Goal: Task Accomplishment & Management: Manage account settings

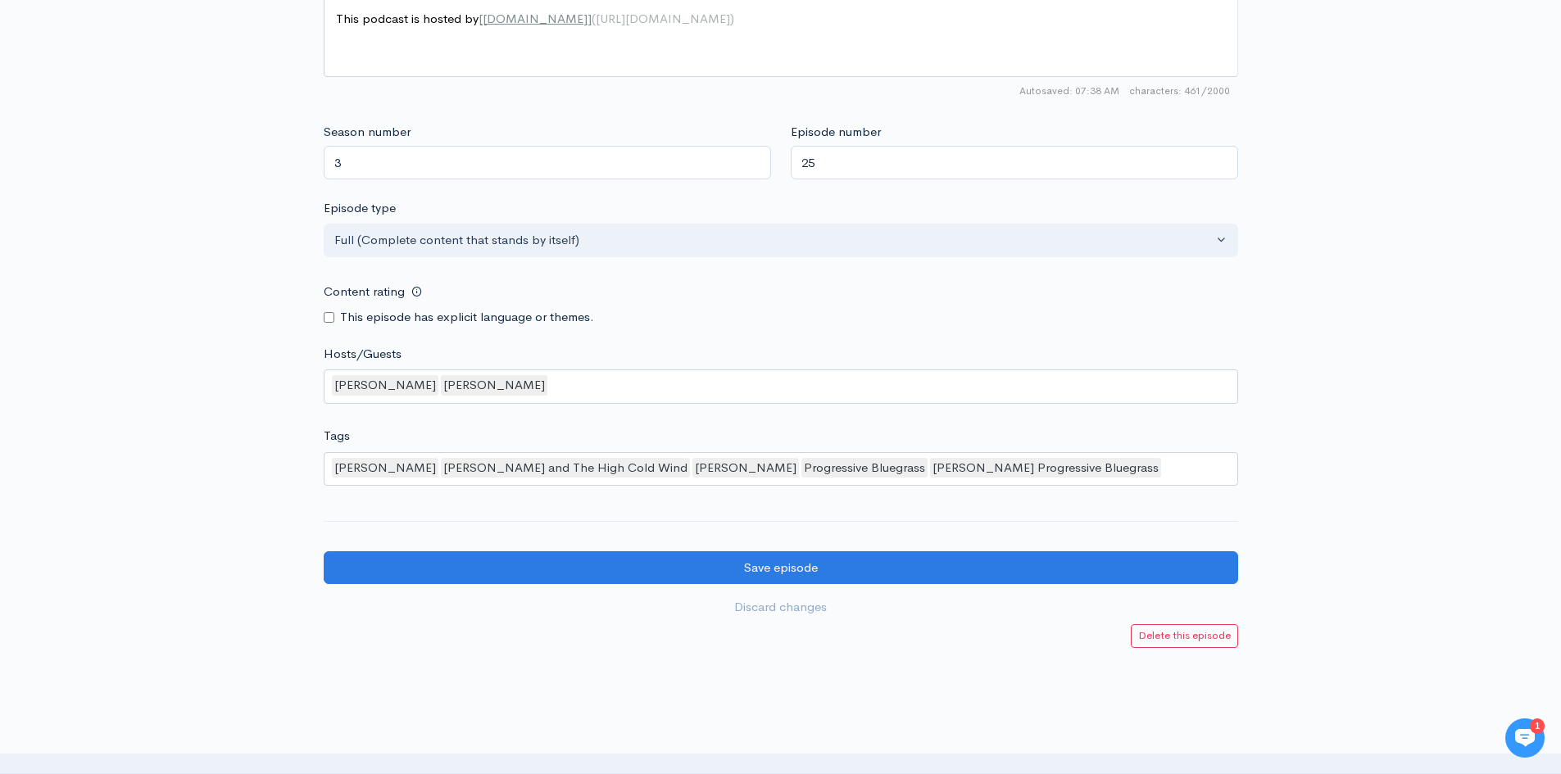
scroll to position [1323, 0]
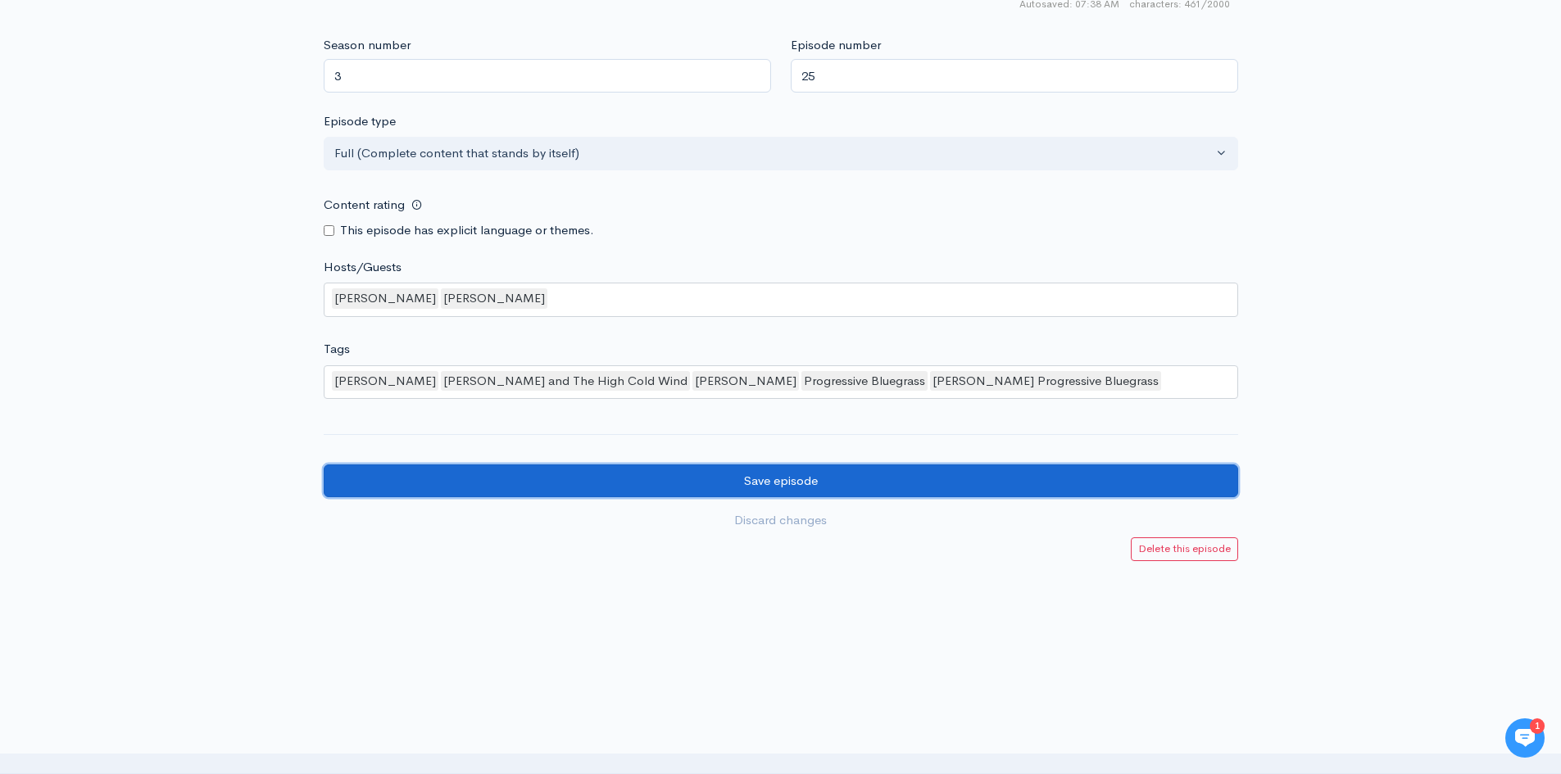
click at [692, 492] on input "Save episode" at bounding box center [781, 482] width 914 height 34
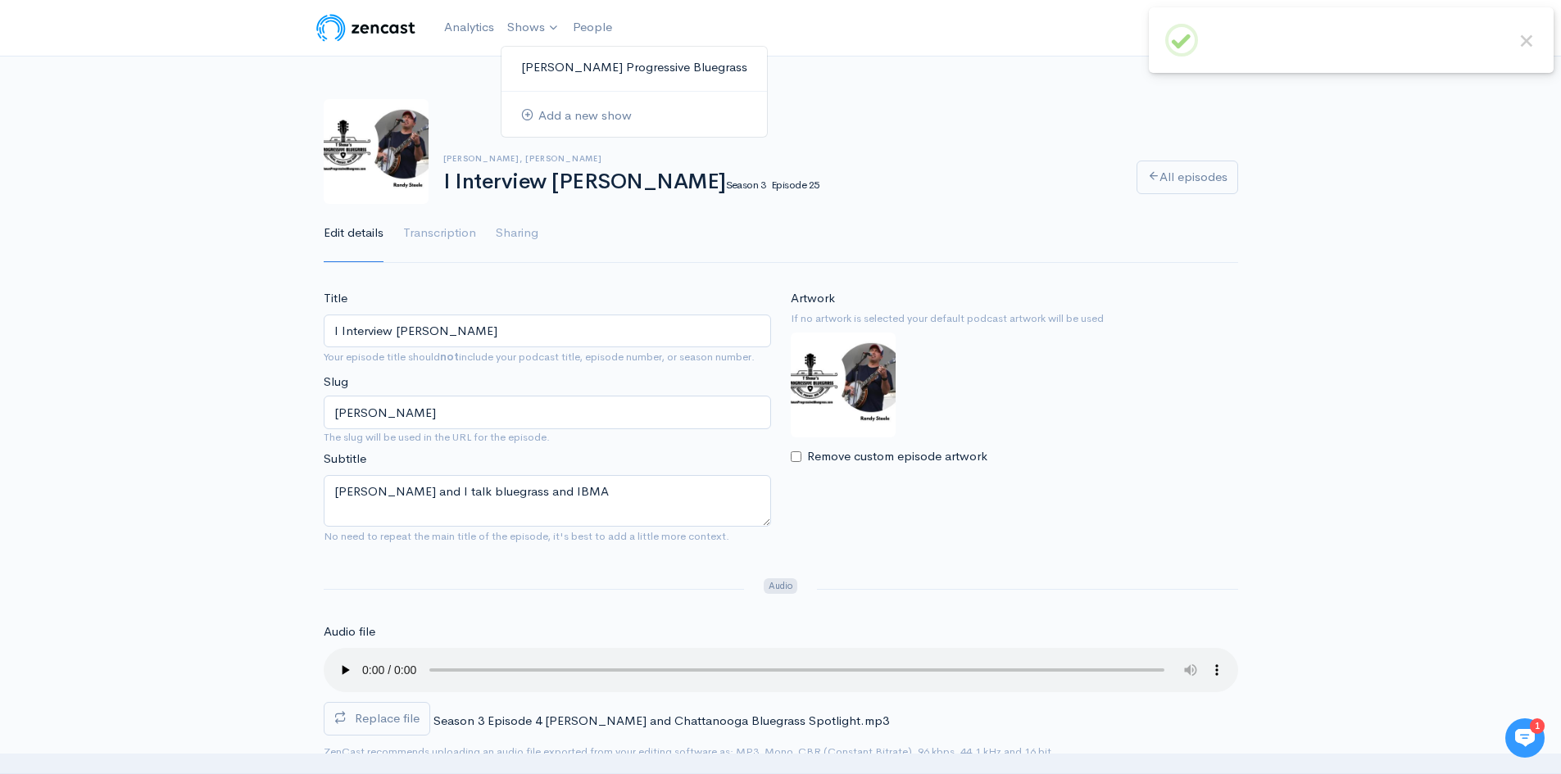
click at [561, 70] on link "[PERSON_NAME] Progressive Bluegrass" at bounding box center [633, 67] width 265 height 29
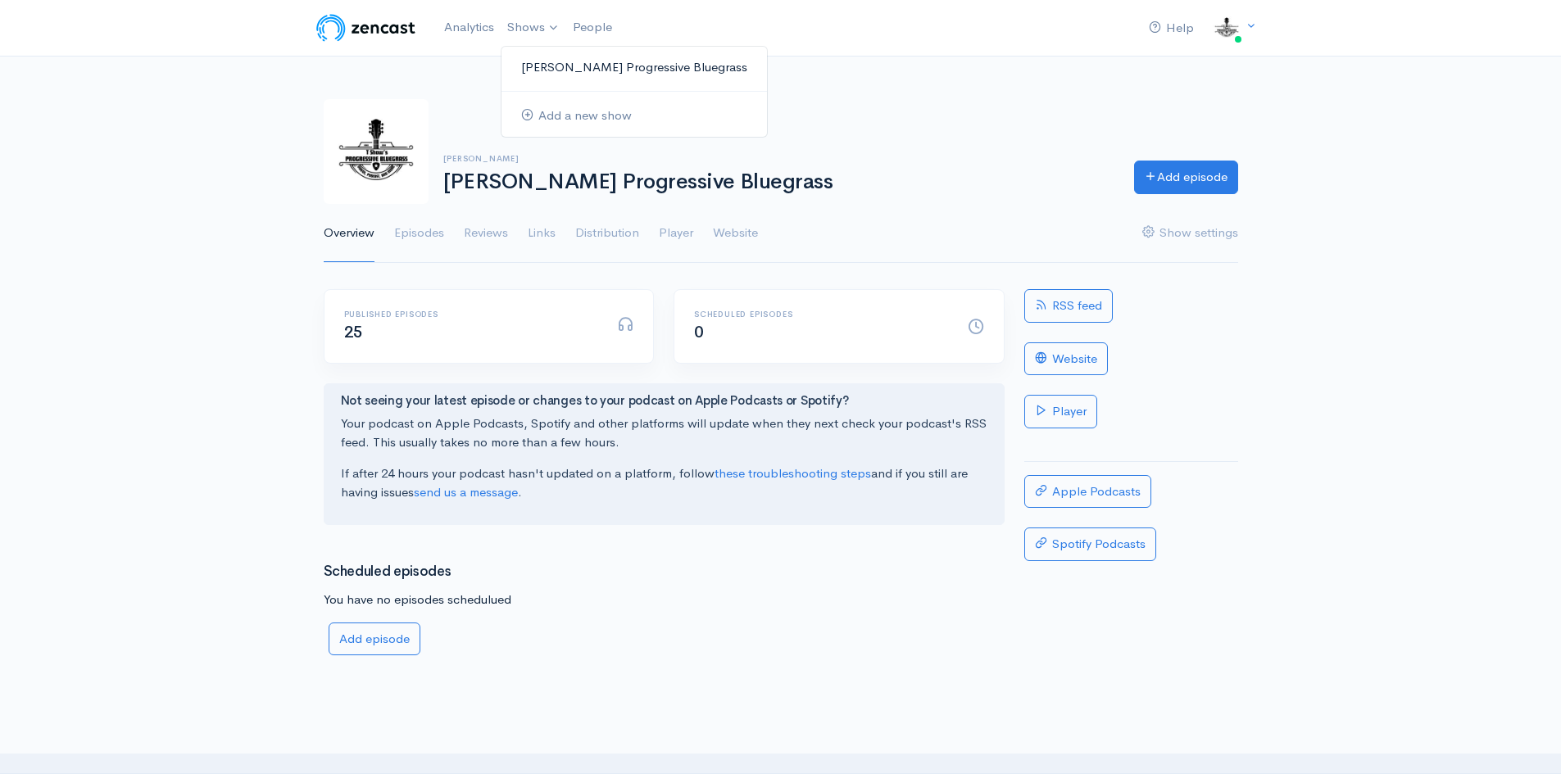
click at [571, 69] on link "[PERSON_NAME] Progressive Bluegrass" at bounding box center [633, 67] width 265 height 29
click at [470, 21] on link "Analytics" at bounding box center [469, 27] width 63 height 35
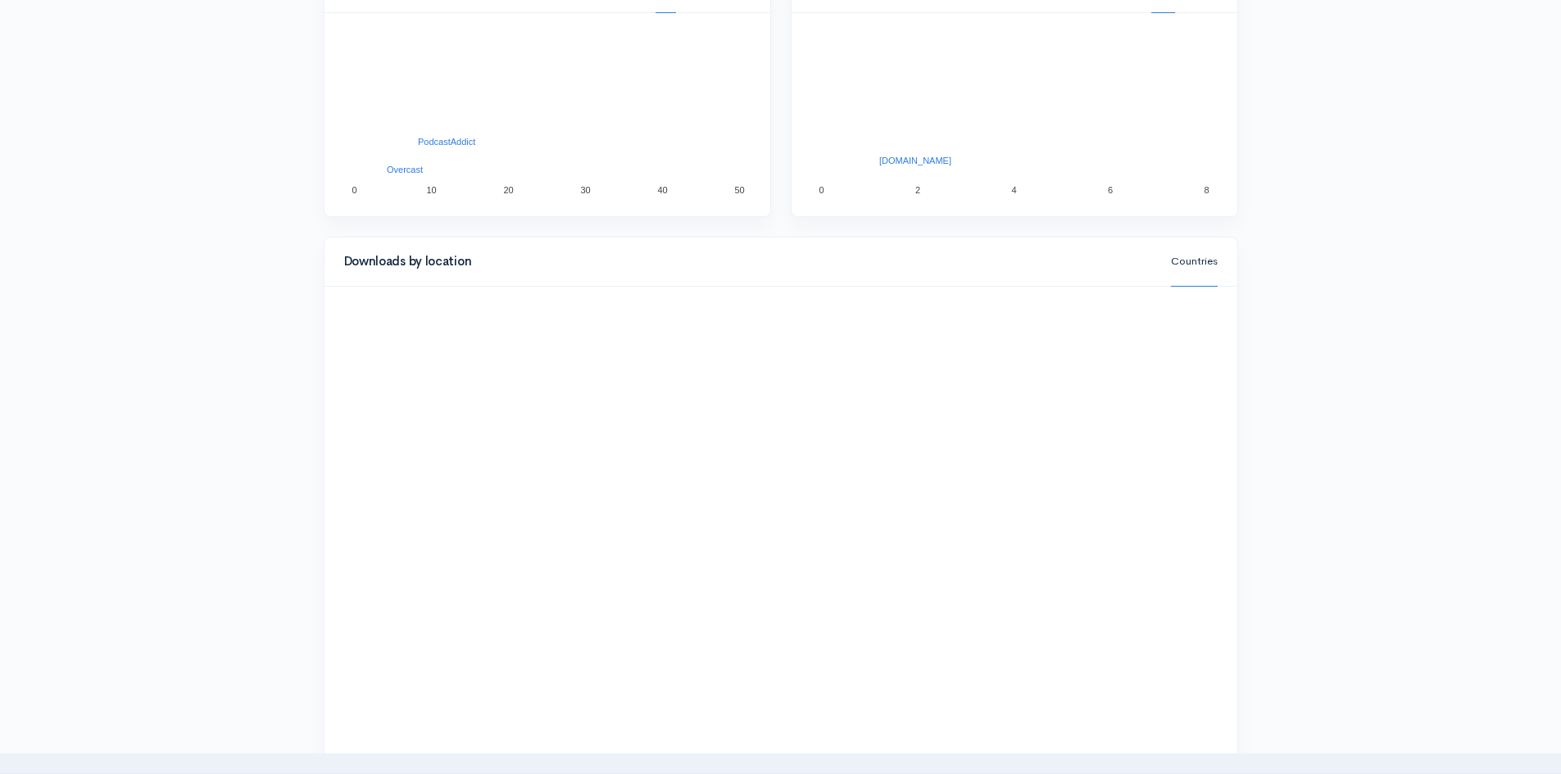
scroll to position [1302, 0]
